Goal: Information Seeking & Learning: Learn about a topic

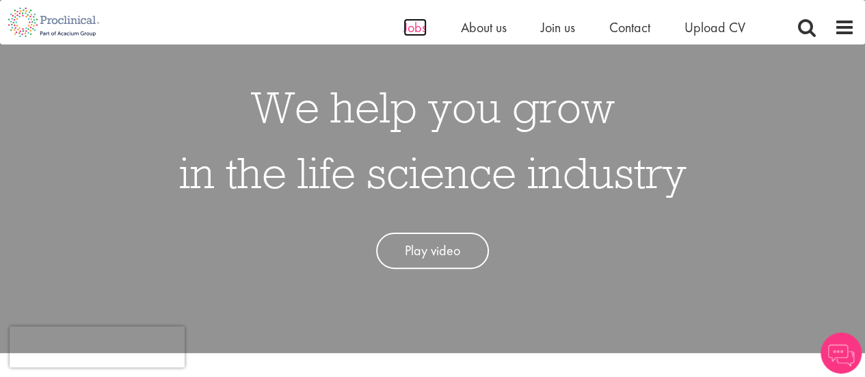
click at [409, 31] on span "Jobs" at bounding box center [415, 27] width 23 height 18
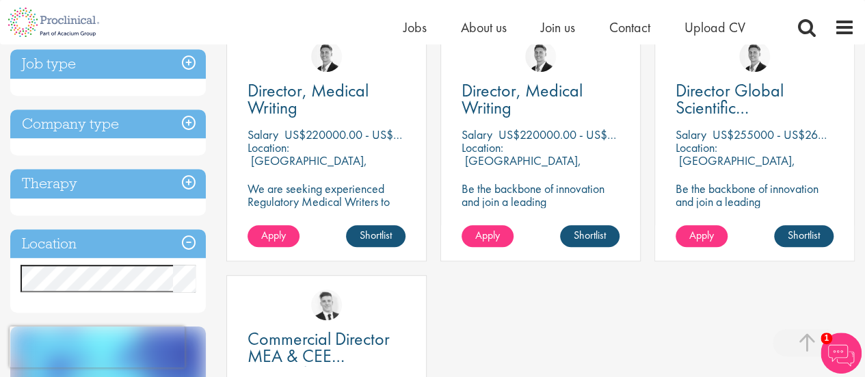
scroll to position [205, 0]
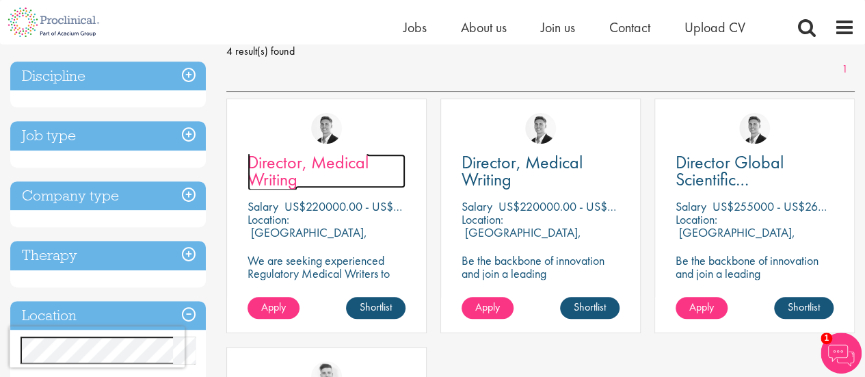
click at [276, 167] on span "Director, Medical Writing" at bounding box center [308, 171] width 121 height 40
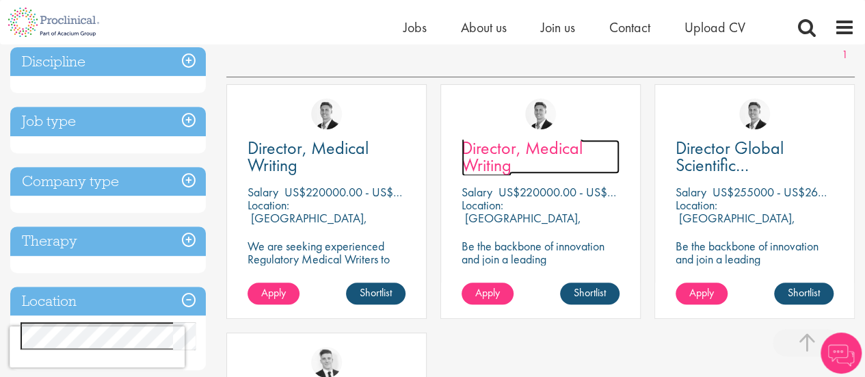
click at [505, 139] on span "Director, Medical Writing" at bounding box center [522, 156] width 121 height 40
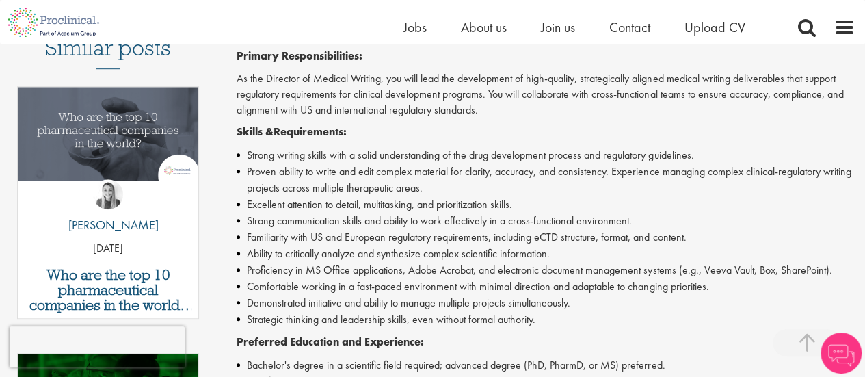
scroll to position [479, 0]
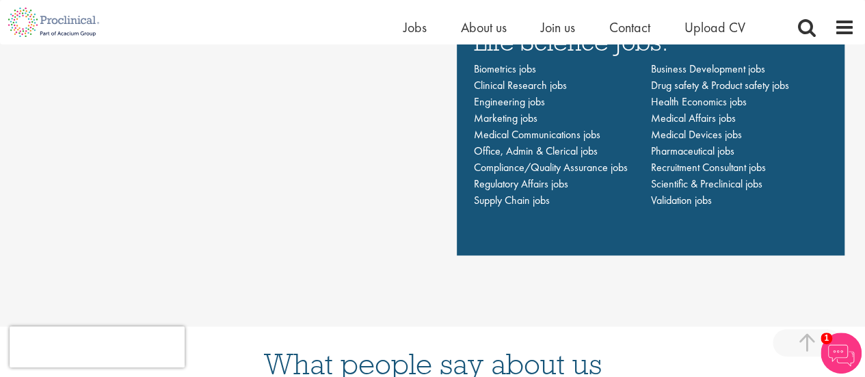
scroll to position [958, 0]
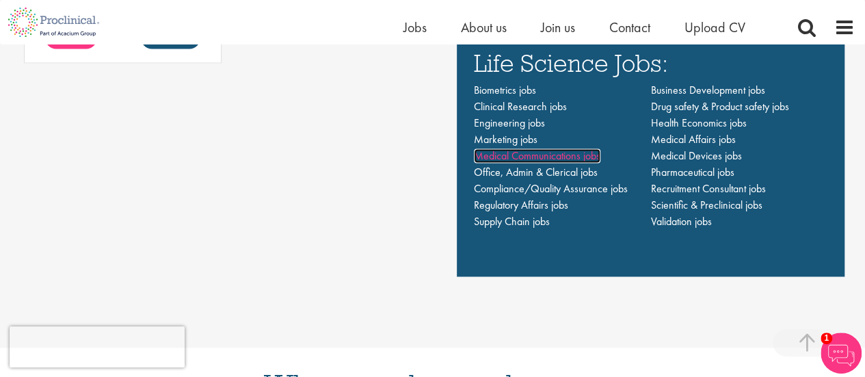
click at [532, 154] on span "Medical Communications jobs" at bounding box center [537, 155] width 127 height 14
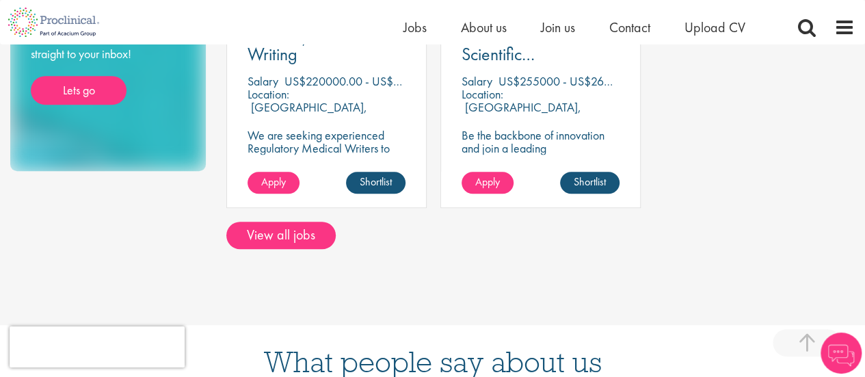
scroll to position [410, 0]
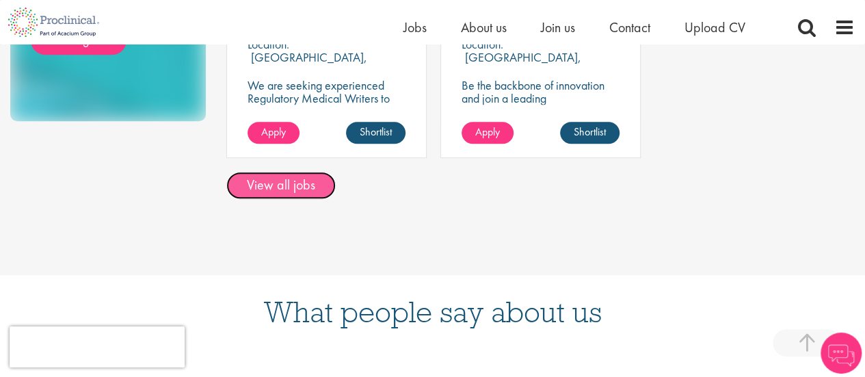
click at [289, 174] on link "View all jobs" at bounding box center [280, 185] width 109 height 27
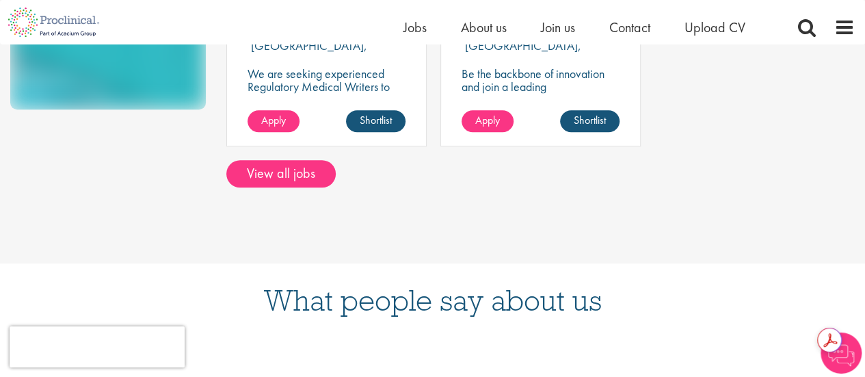
scroll to position [422, 0]
